Goal: Navigation & Orientation: Find specific page/section

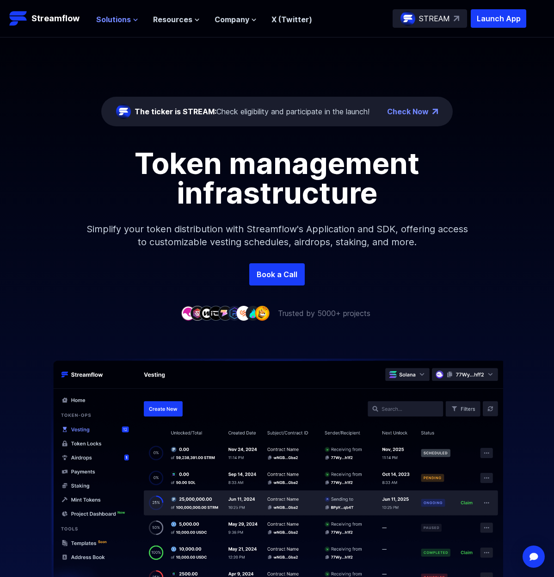
click at [121, 18] on span "Solutions" at bounding box center [113, 19] width 35 height 11
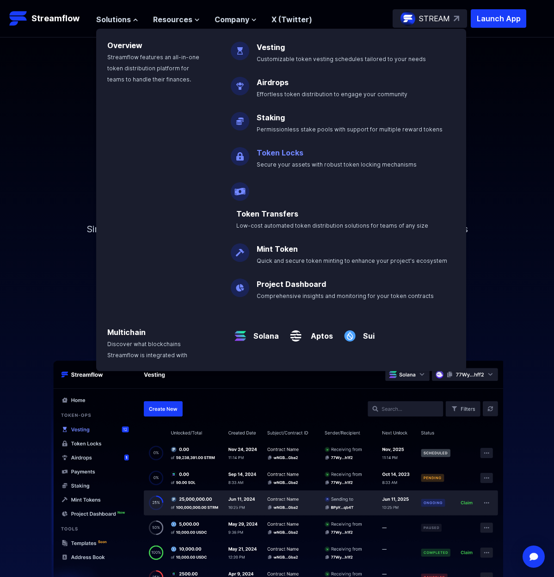
click at [279, 154] on link "Token Locks" at bounding box center [280, 152] width 47 height 9
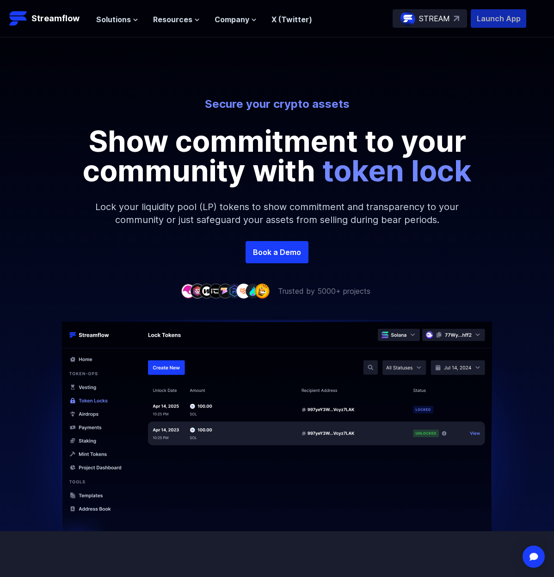
click at [501, 18] on p "Launch App" at bounding box center [499, 18] width 56 height 19
click at [504, 15] on p "Launch App" at bounding box center [499, 18] width 56 height 19
